Goal: Subscribe to service/newsletter

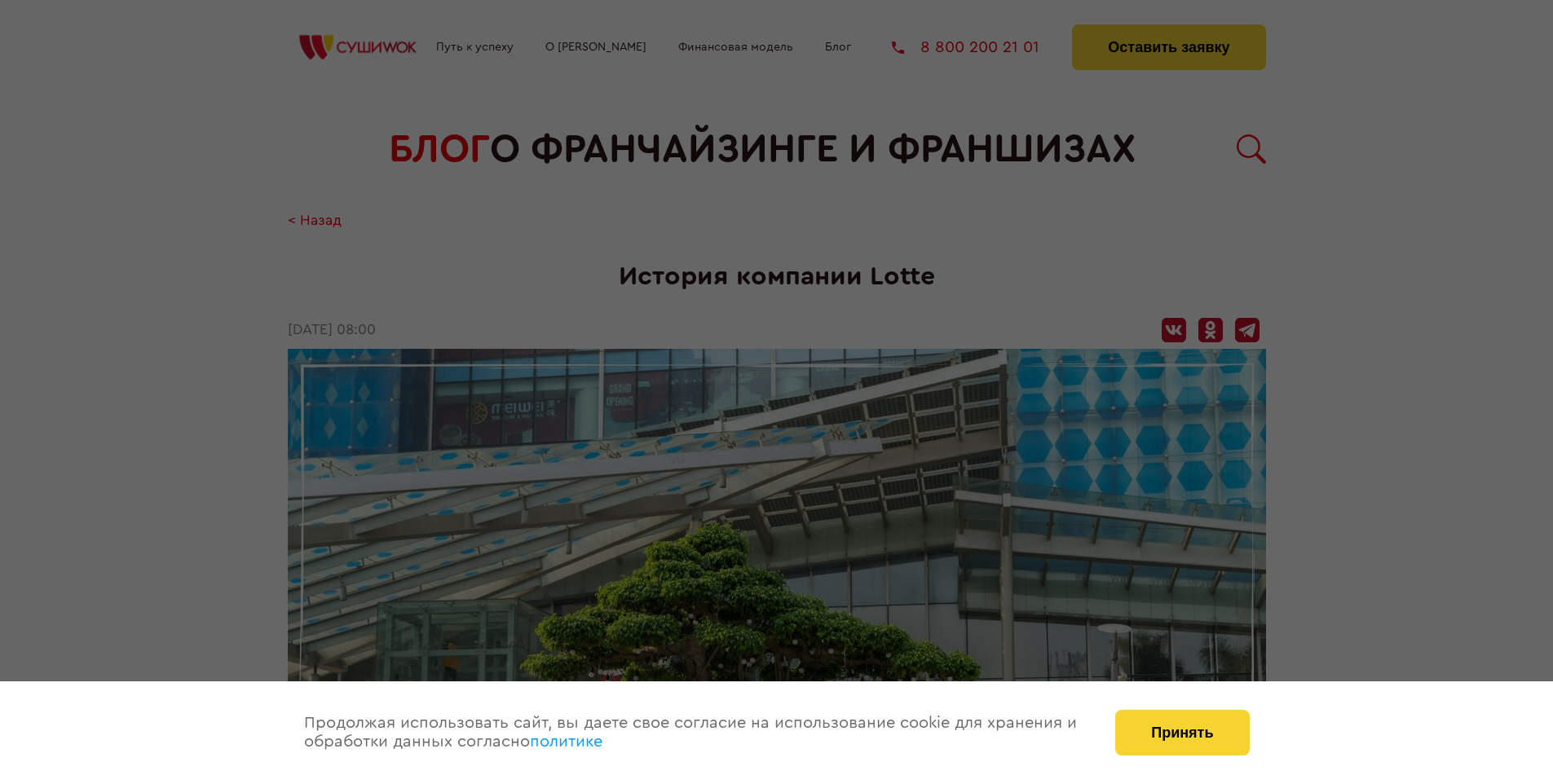
scroll to position [2607, 0]
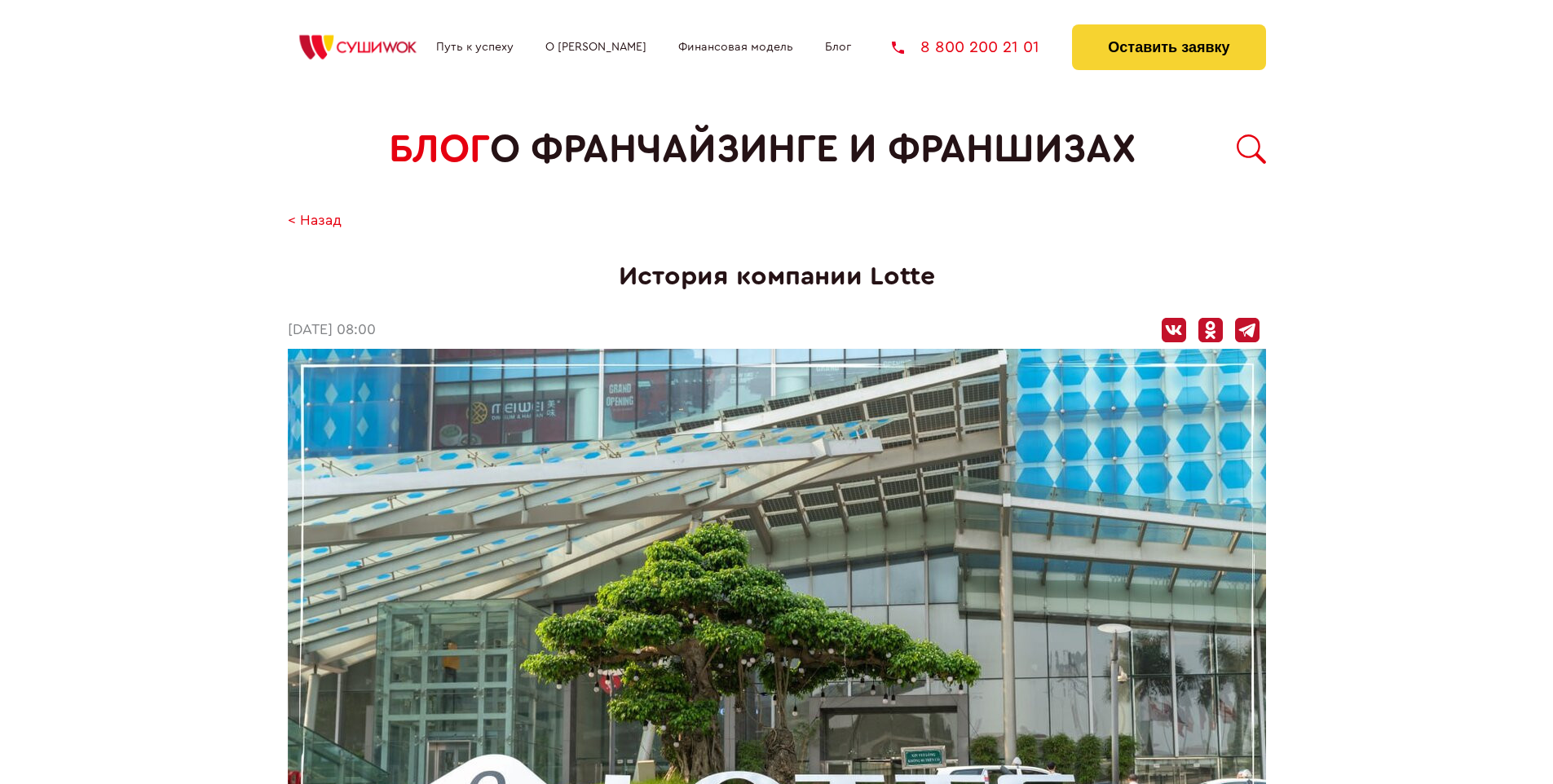
scroll to position [2607, 0]
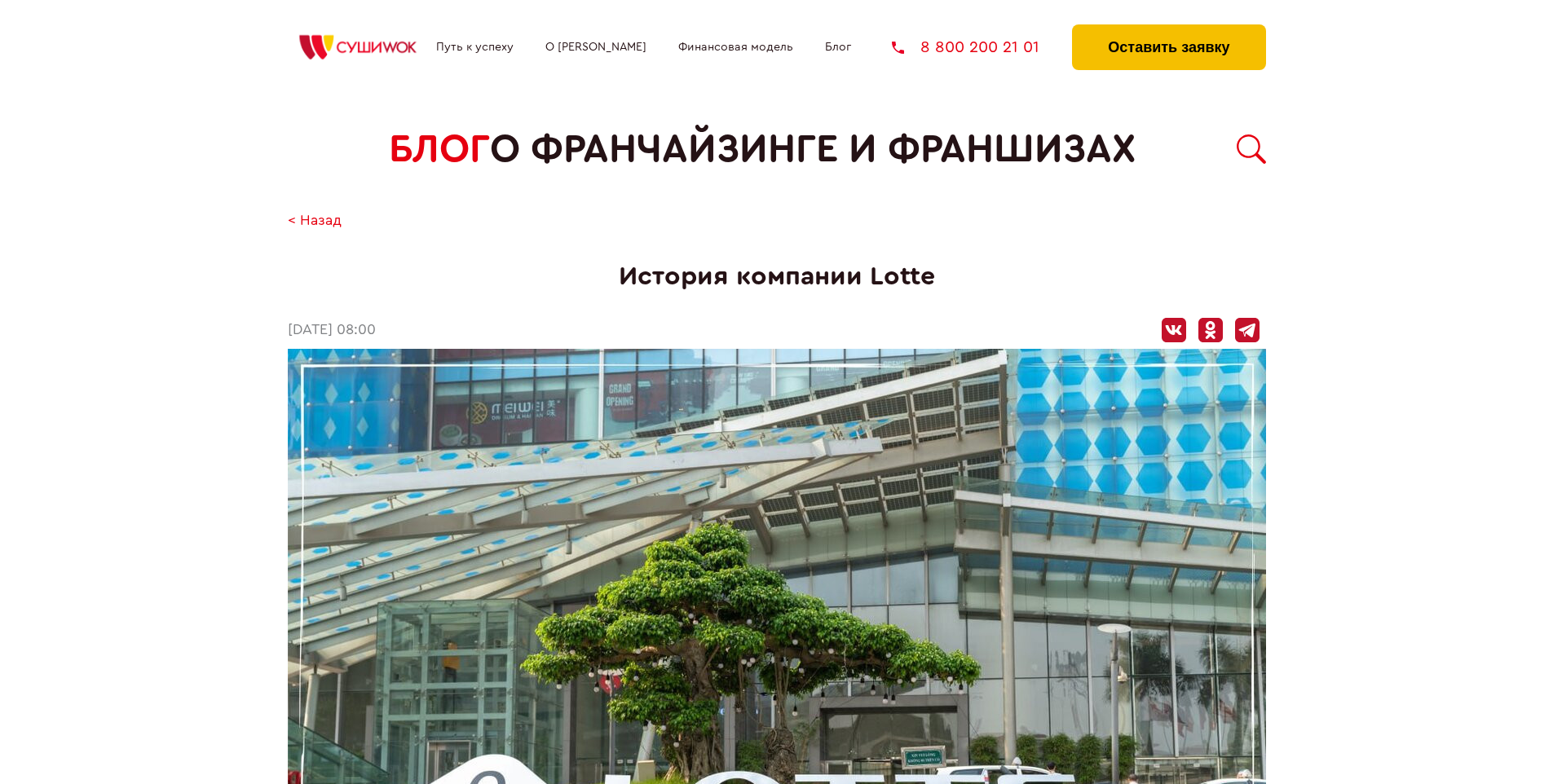
click at [1168, 29] on button "Оставить заявку" at bounding box center [1168, 47] width 193 height 45
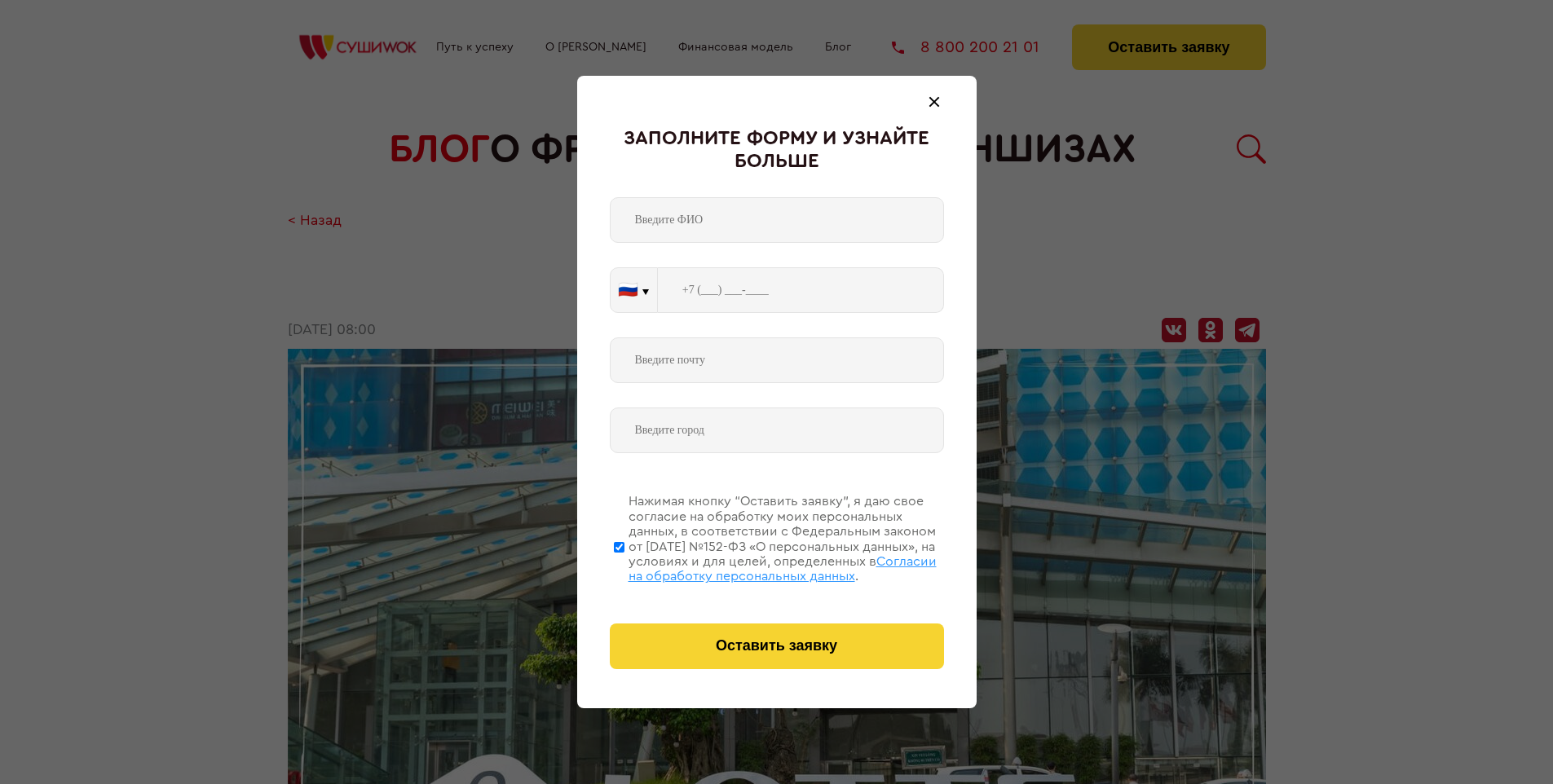
click at [755, 567] on span "Согласии на обработку персональных данных" at bounding box center [783, 569] width 308 height 28
click at [624, 567] on input "Нажимая кнопку “Оставить заявку”, я даю свое согласие на обработку моих персона…" at bounding box center [619, 547] width 11 height 130
checkbox input "false"
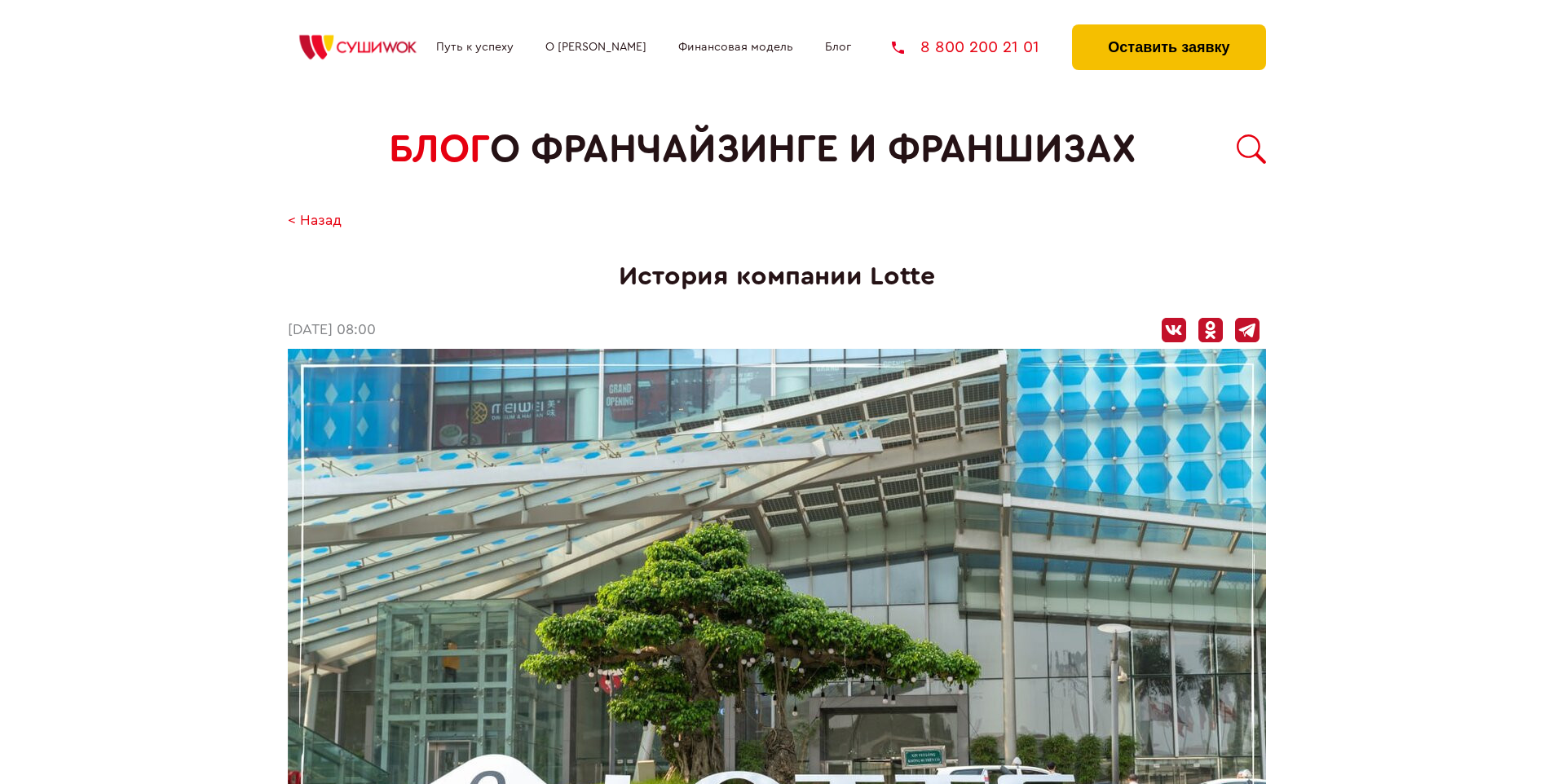
click at [1168, 29] on button "Оставить заявку" at bounding box center [1168, 47] width 193 height 45
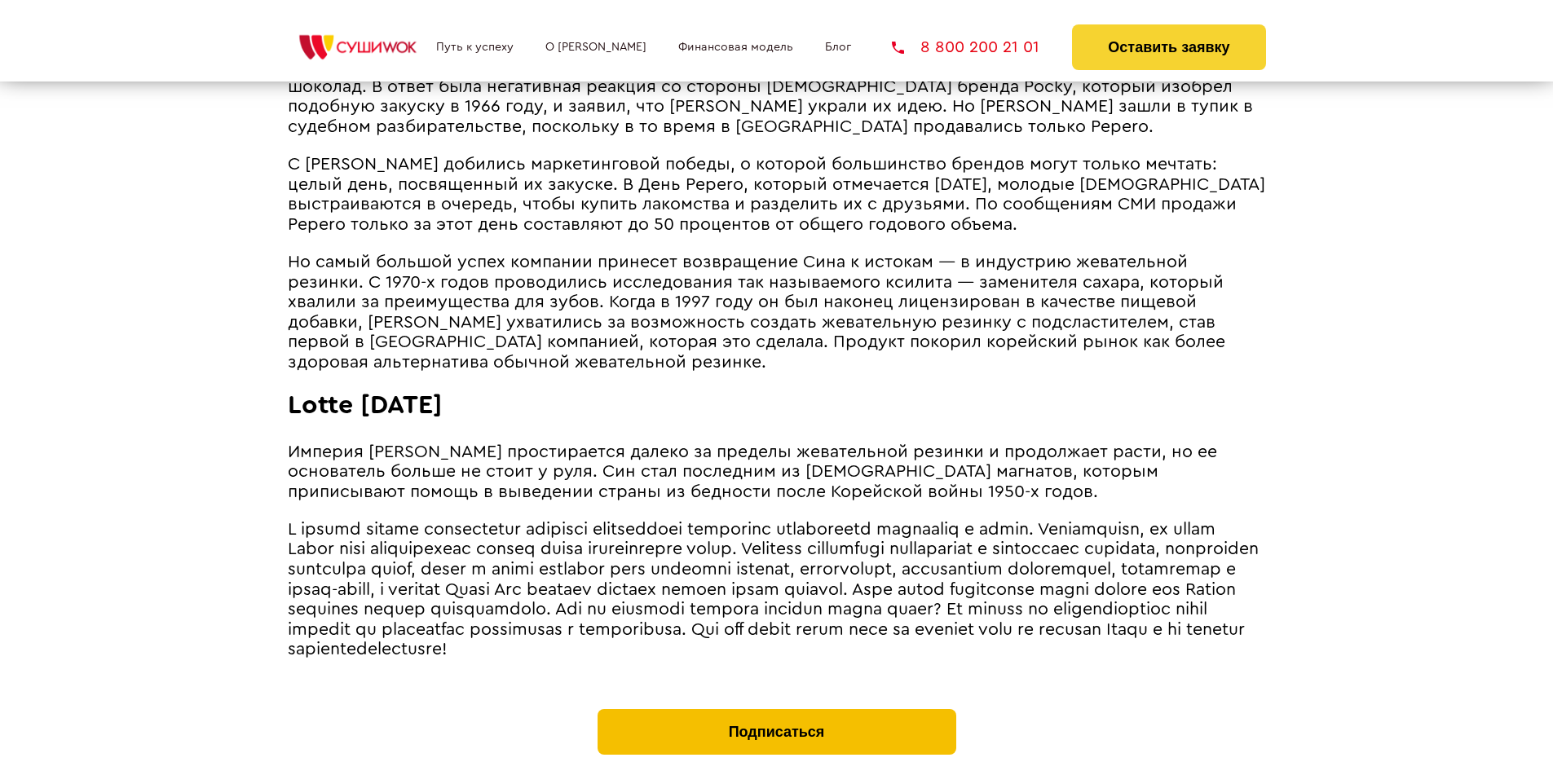
click at [776, 709] on button "Подписаться" at bounding box center [776, 731] width 358 height 45
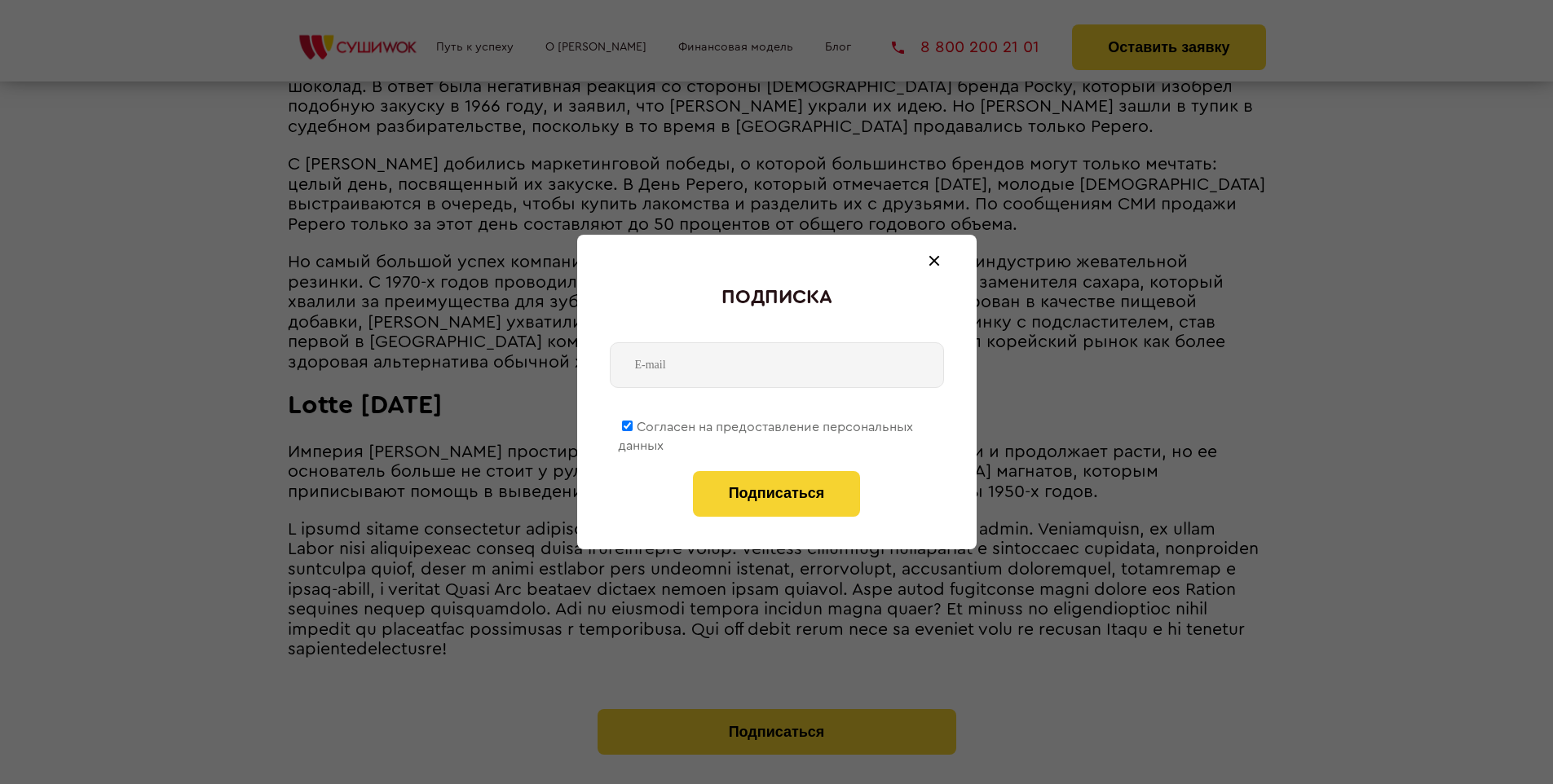
click at [766, 423] on span "Согласен на предоставление персональных данных" at bounding box center [765, 436] width 295 height 32
click at [633, 423] on input "Согласен на предоставление персональных данных" at bounding box center [627, 426] width 11 height 11
checkbox input "false"
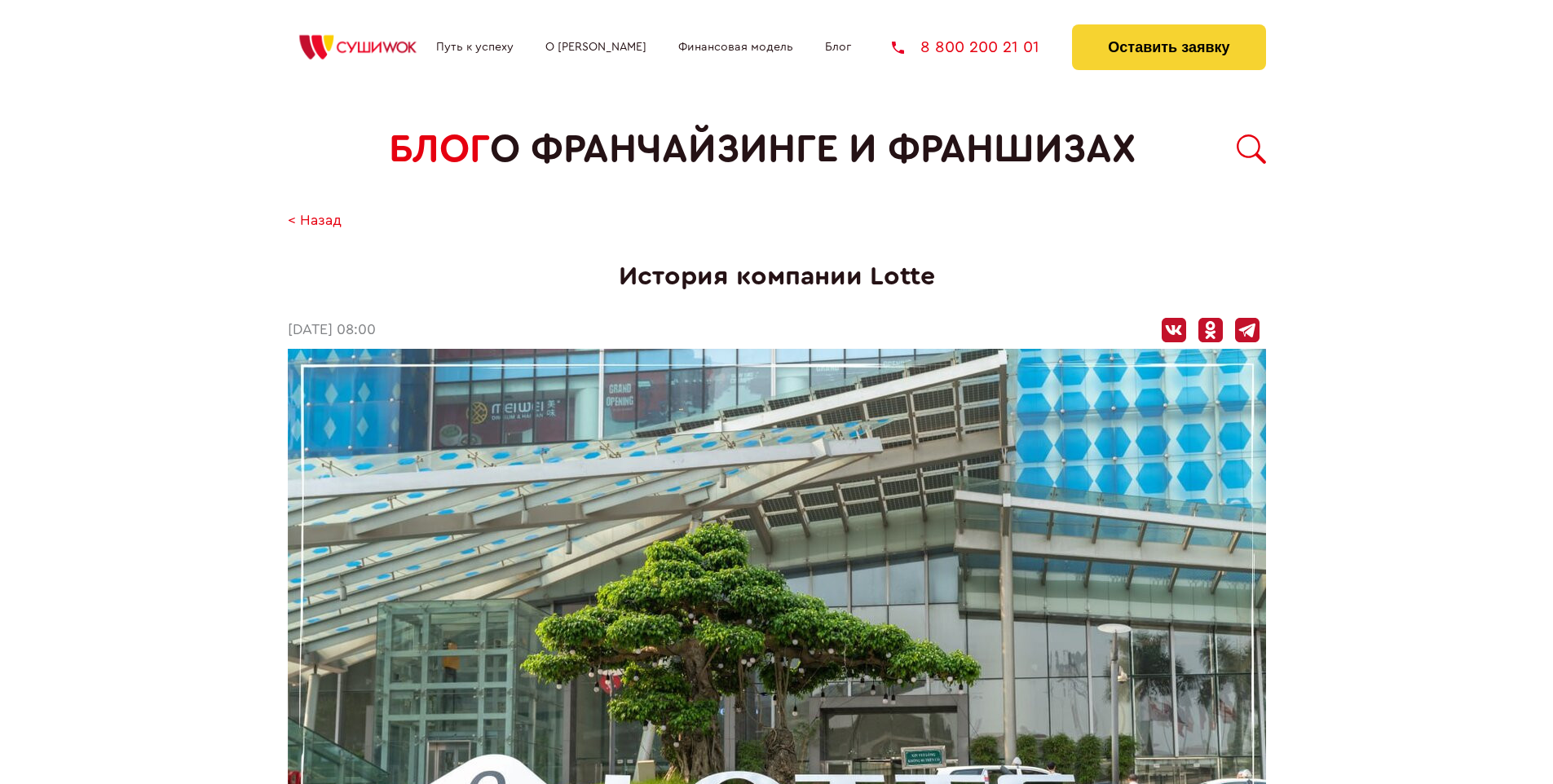
scroll to position [2607, 0]
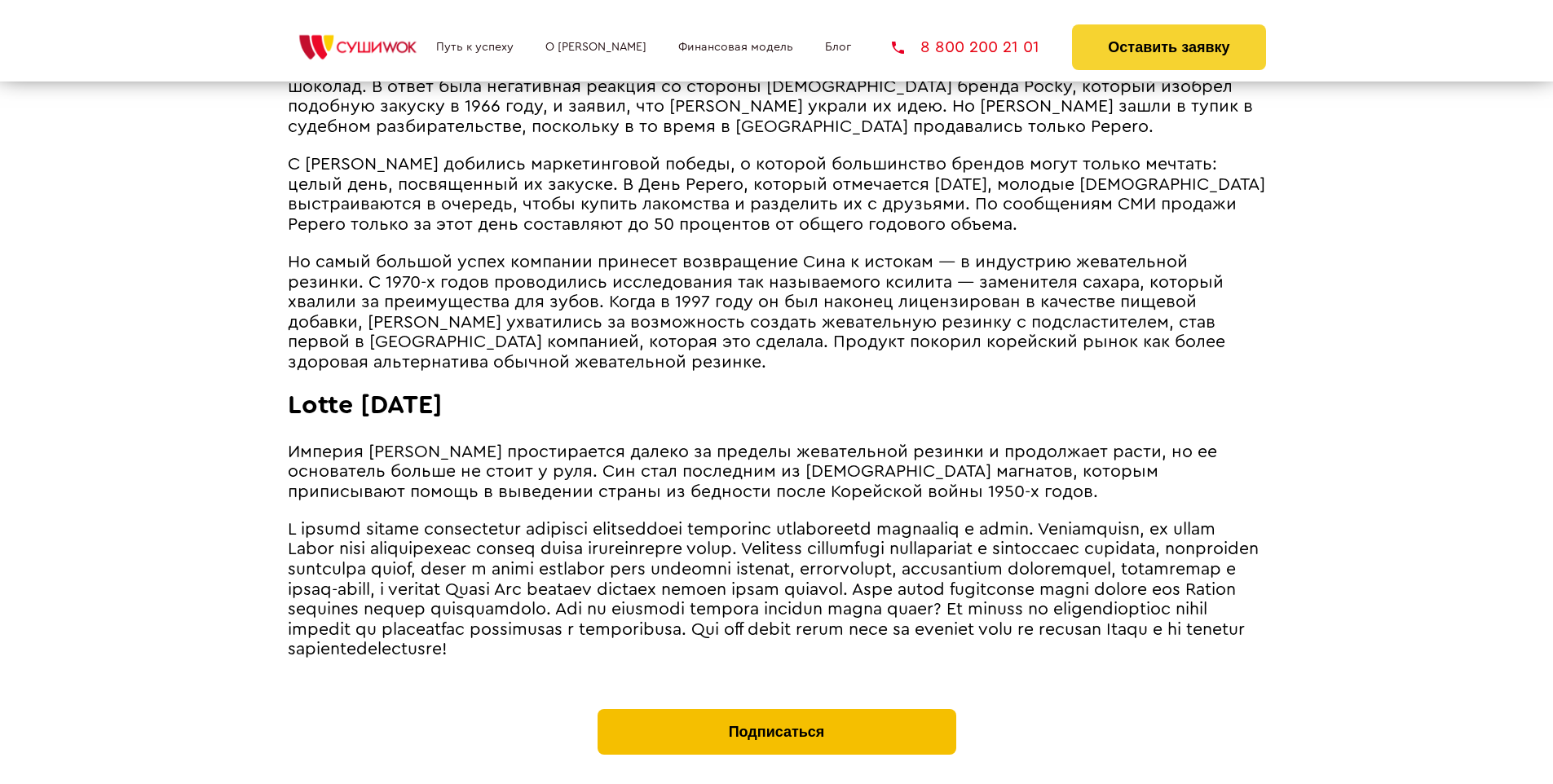
click at [776, 709] on button "Подписаться" at bounding box center [776, 731] width 358 height 45
